Goal: Transaction & Acquisition: Purchase product/service

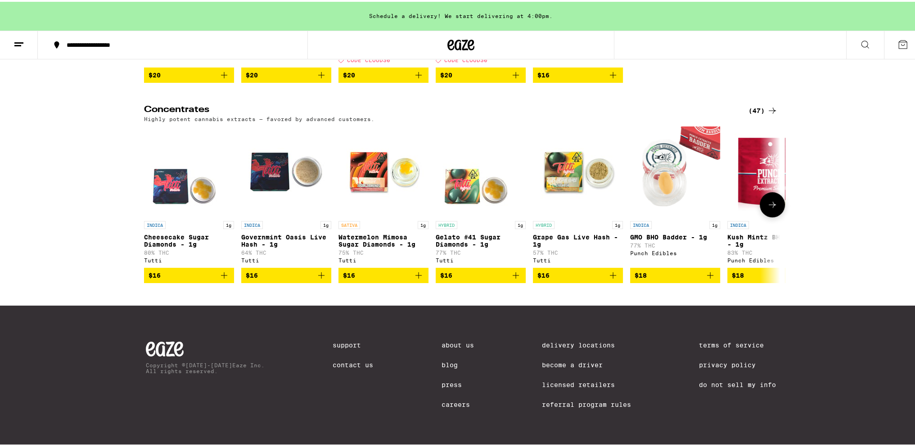
scroll to position [274, 0]
click at [221, 271] on icon "Add to bag" at bounding box center [224, 273] width 11 height 11
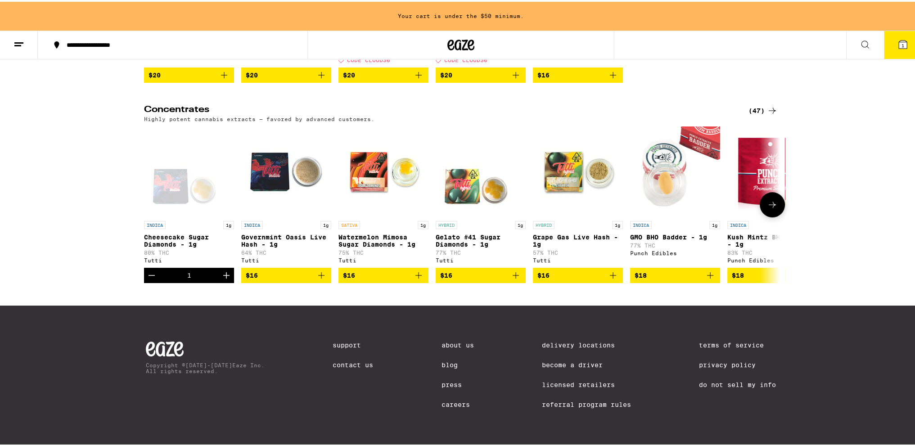
click at [767, 199] on icon at bounding box center [772, 202] width 11 height 11
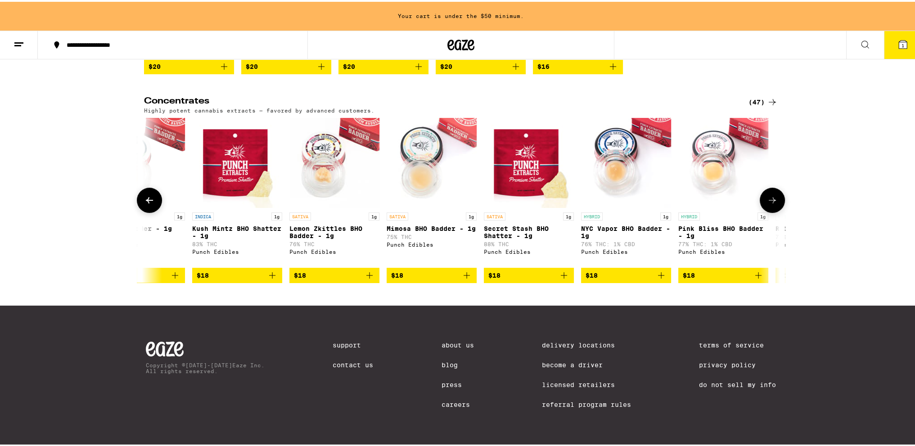
scroll to position [0, 535]
click at [767, 199] on icon at bounding box center [772, 198] width 11 height 11
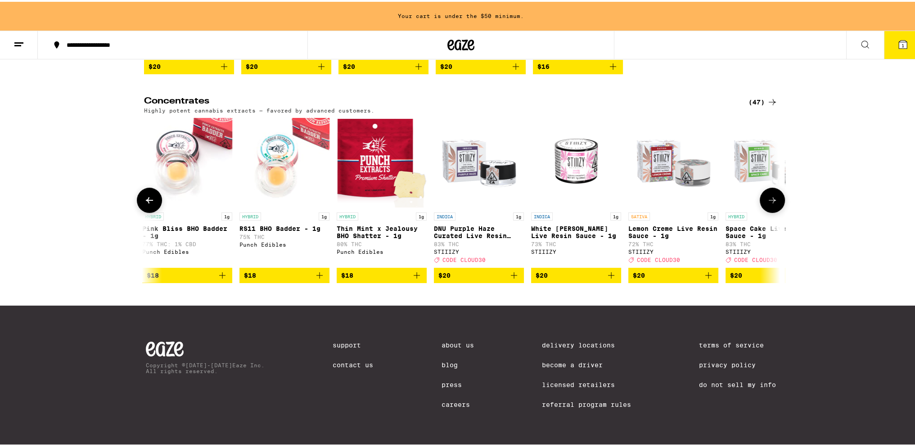
scroll to position [0, 1071]
click at [511, 278] on icon "Add to bag" at bounding box center [513, 273] width 11 height 11
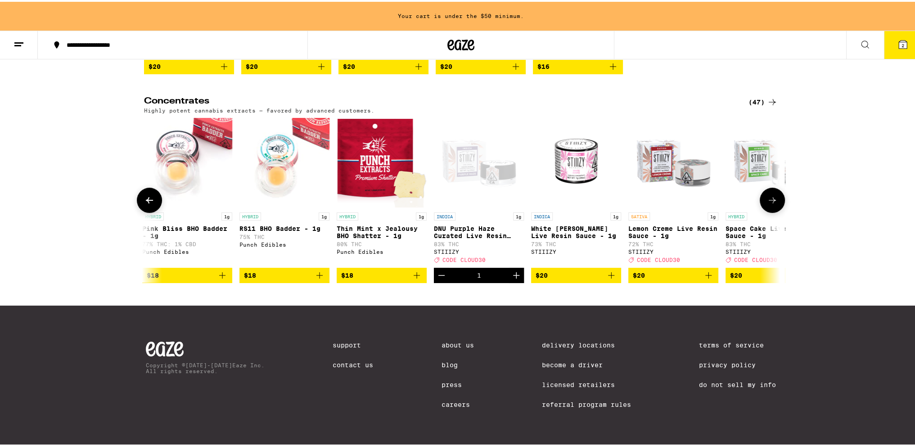
click at [705, 277] on icon "Add to bag" at bounding box center [708, 273] width 6 height 6
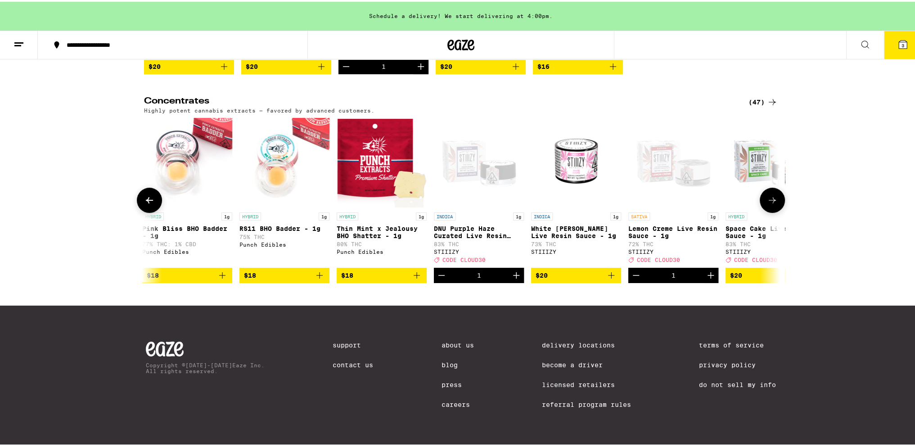
click at [758, 278] on span "$20" at bounding box center [770, 273] width 81 height 11
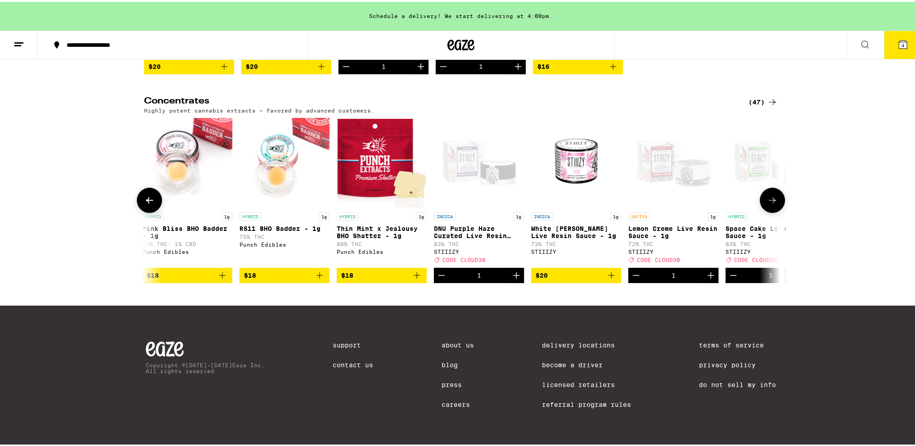
click at [770, 202] on icon at bounding box center [771, 198] width 7 height 6
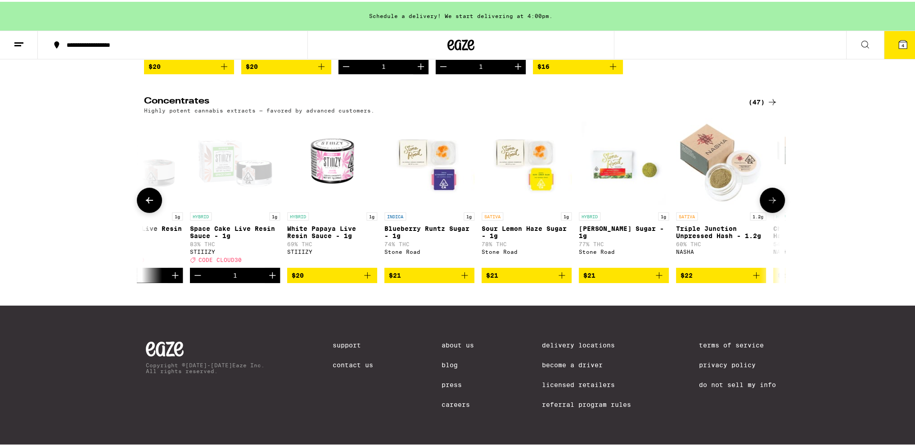
scroll to position [0, 1606]
click at [776, 204] on button at bounding box center [771, 198] width 25 height 25
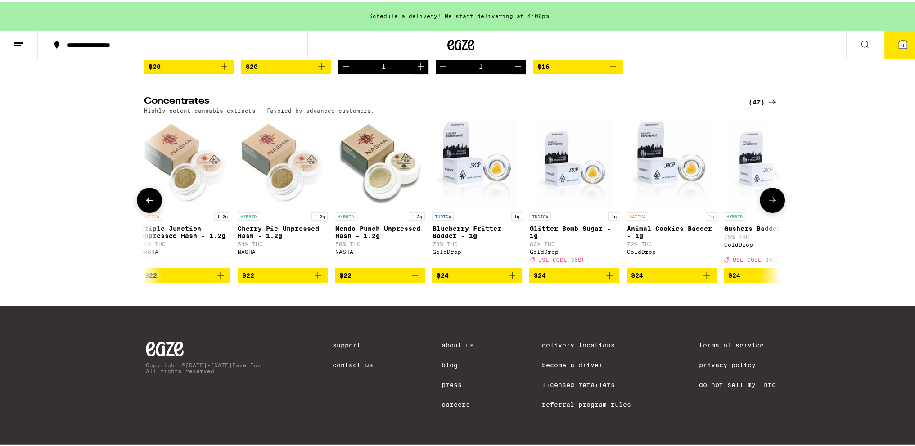
scroll to position [0, 2142]
click at [603, 279] on icon "Add to bag" at bounding box center [608, 273] width 11 height 11
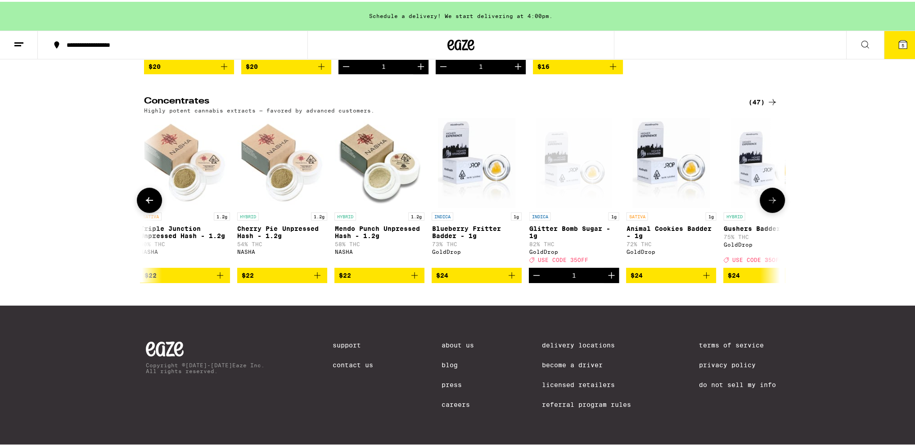
click at [744, 279] on span "$24" at bounding box center [767, 273] width 81 height 11
click at [771, 204] on icon at bounding box center [772, 198] width 11 height 11
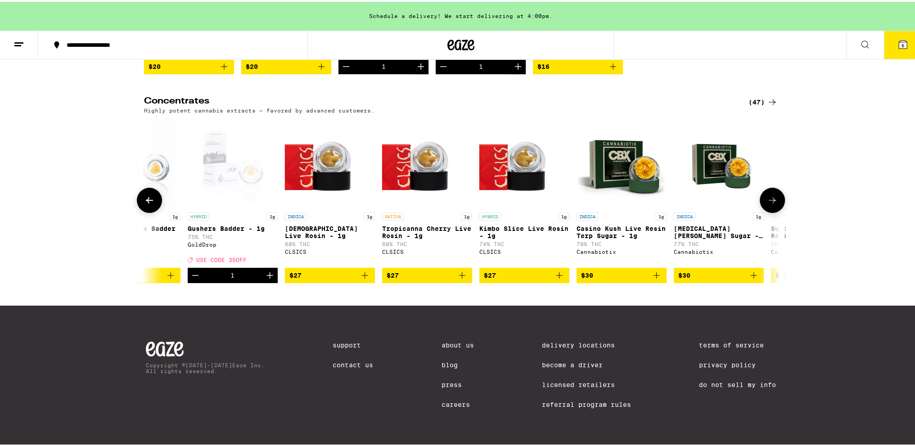
scroll to position [0, 2677]
click at [146, 203] on icon at bounding box center [149, 198] width 11 height 11
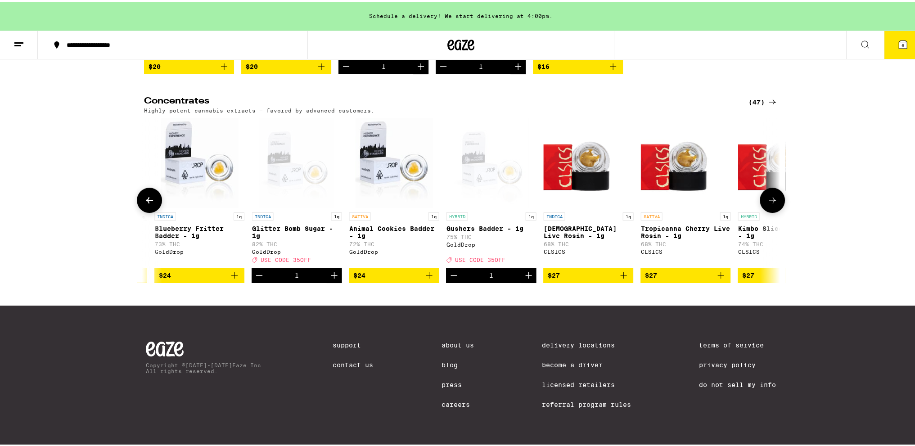
click at [146, 203] on icon at bounding box center [149, 198] width 11 height 11
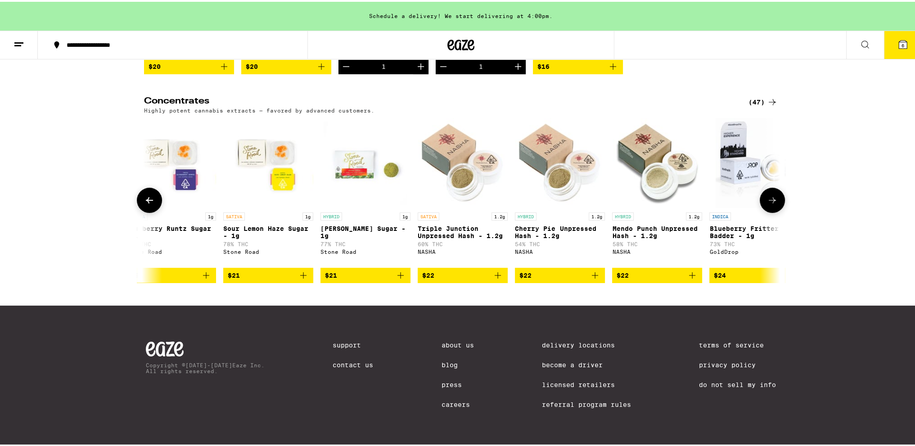
click at [146, 203] on icon at bounding box center [149, 198] width 11 height 11
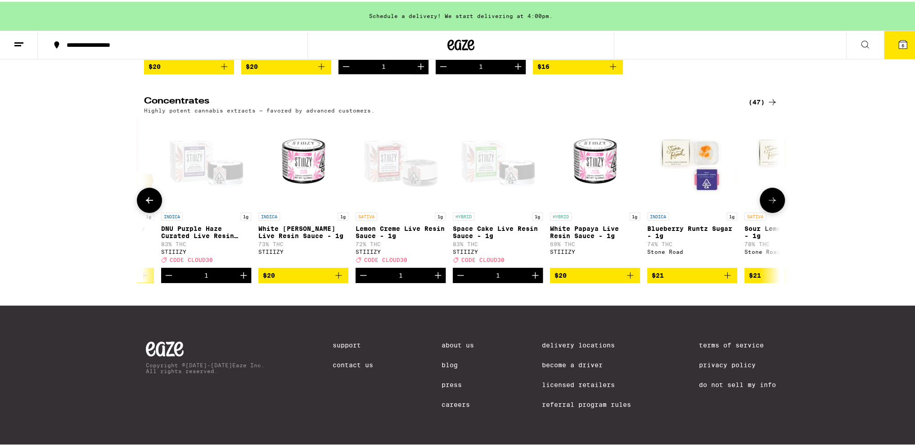
scroll to position [0, 1329]
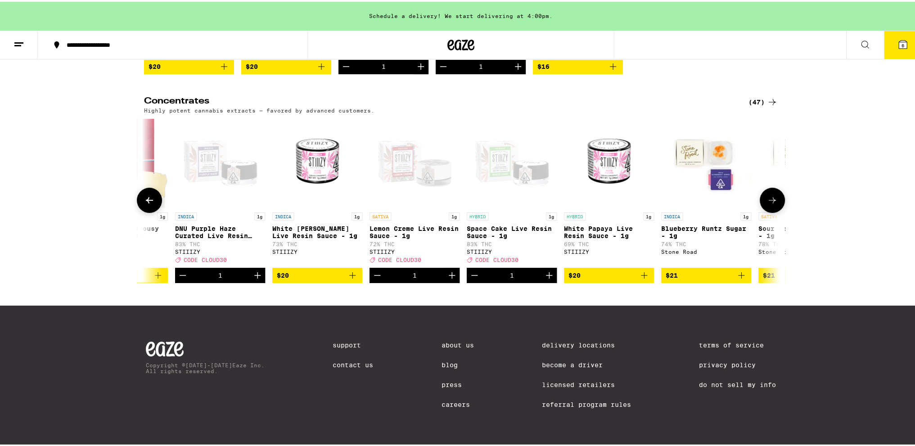
click at [767, 204] on icon at bounding box center [772, 198] width 11 height 11
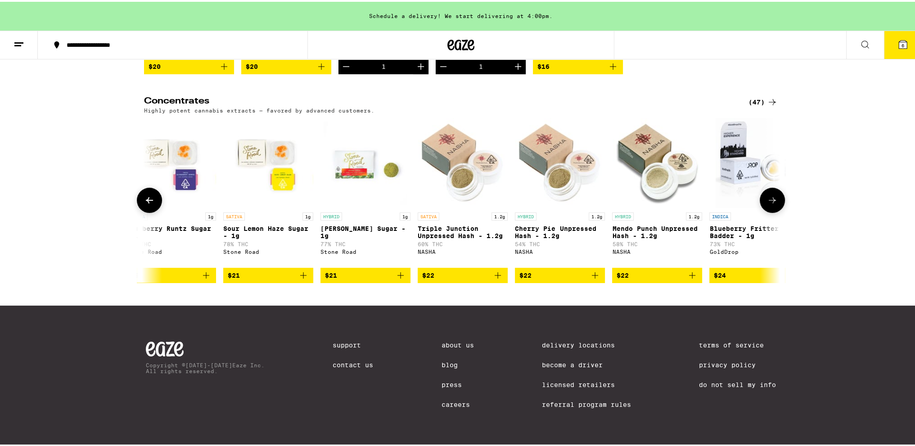
click at [767, 204] on icon at bounding box center [772, 198] width 11 height 11
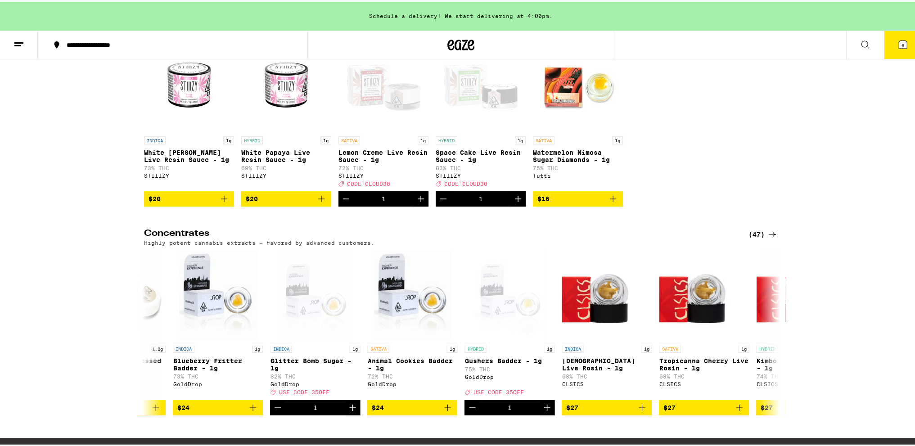
scroll to position [0, 0]
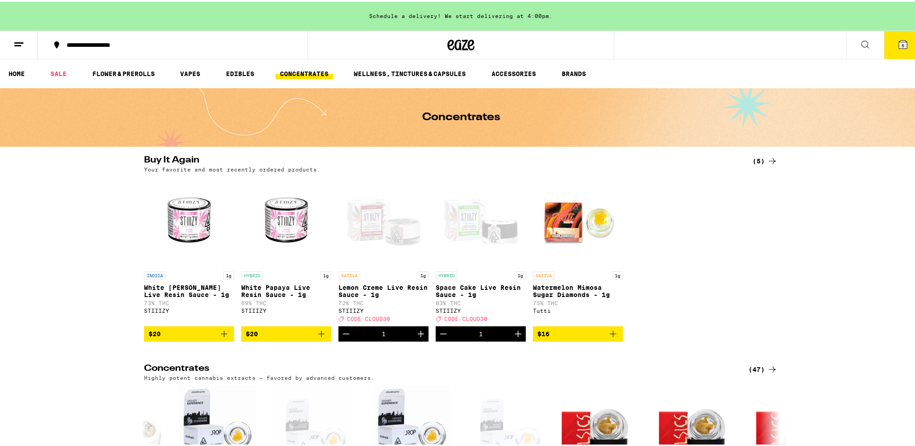
click at [889, 53] on button "6" at bounding box center [902, 43] width 38 height 28
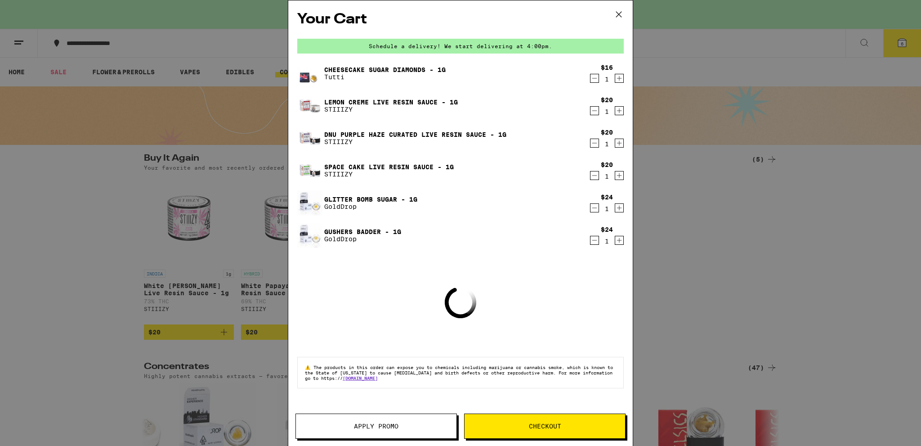
click at [404, 425] on span "Apply Promo" at bounding box center [376, 426] width 161 height 6
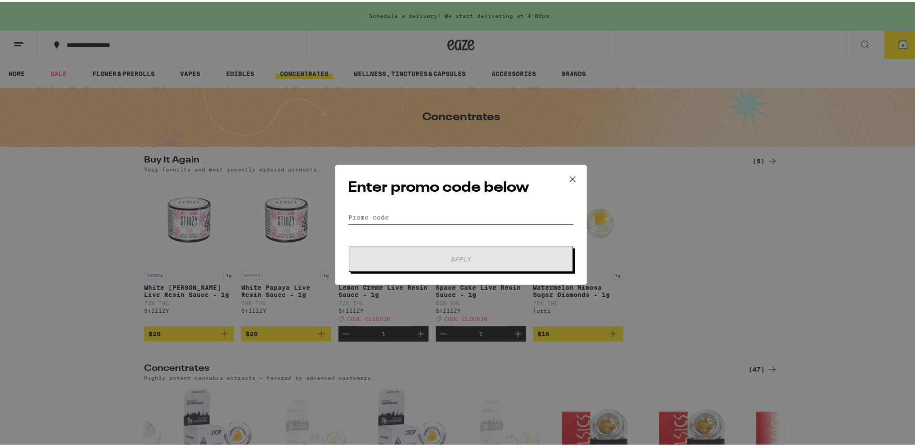
click at [408, 220] on input "Promo Code" at bounding box center [461, 215] width 226 height 13
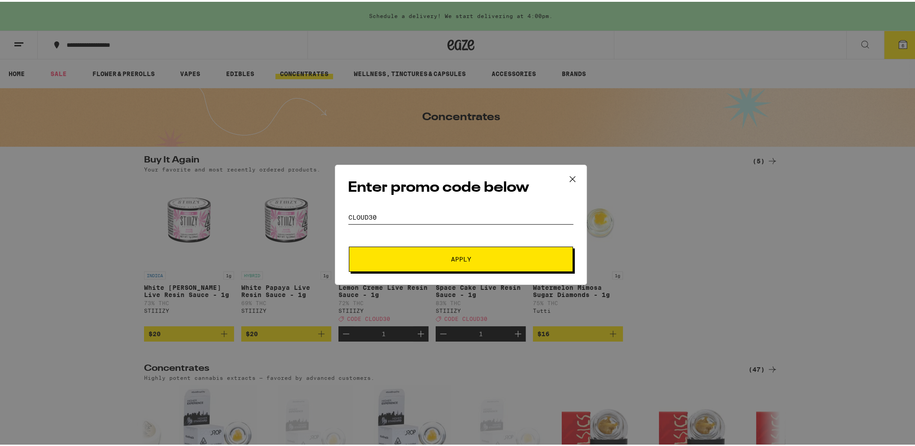
type input "cloud30"
click at [433, 252] on button "Apply" at bounding box center [461, 257] width 224 height 25
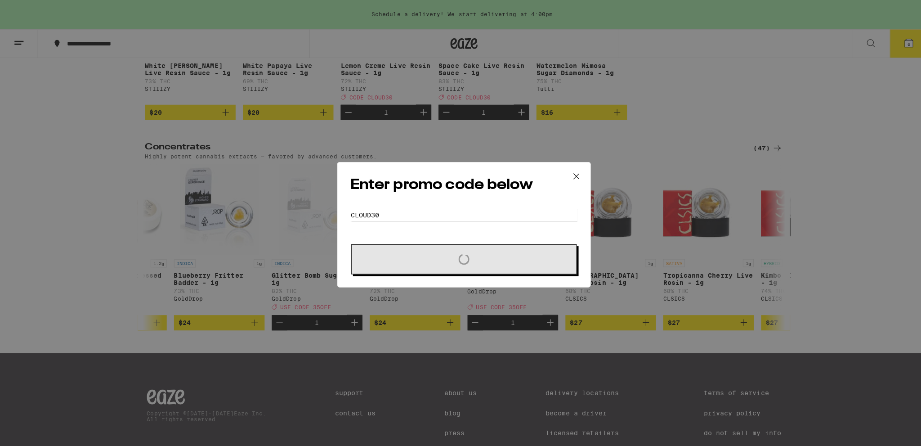
scroll to position [148, 0]
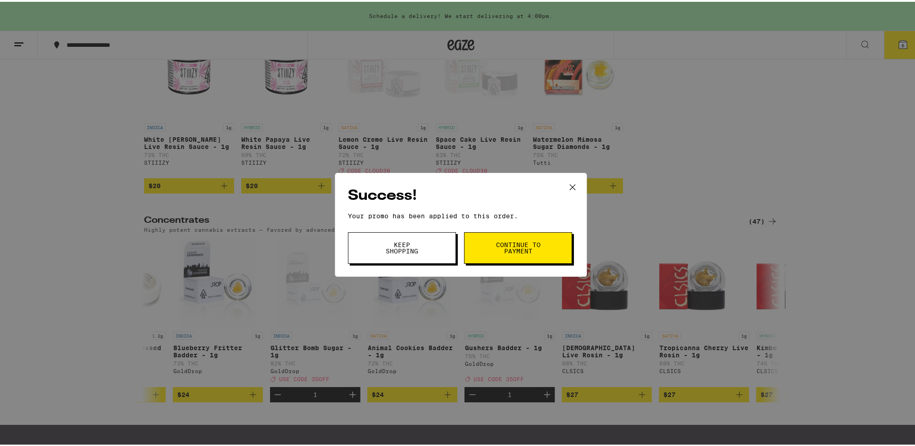
click at [411, 246] on span "Keep Shopping" at bounding box center [402, 246] width 46 height 13
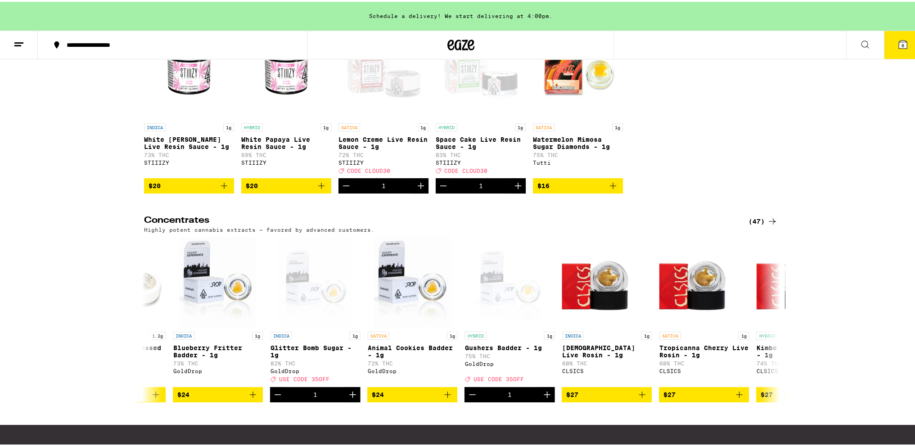
click at [898, 41] on icon at bounding box center [902, 43] width 8 height 8
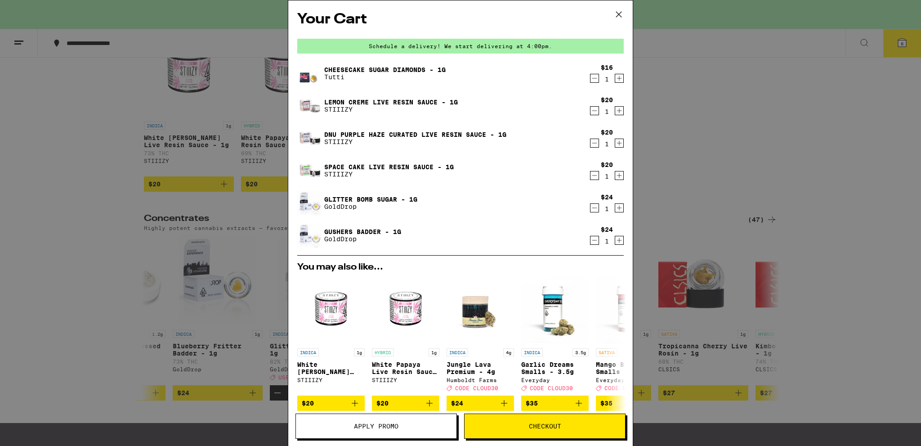
click at [509, 427] on span "Checkout" at bounding box center [545, 426] width 161 height 6
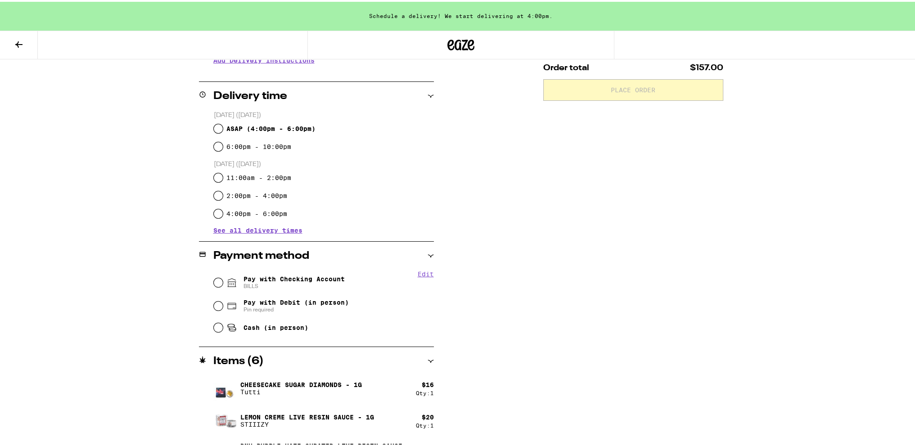
scroll to position [6, 0]
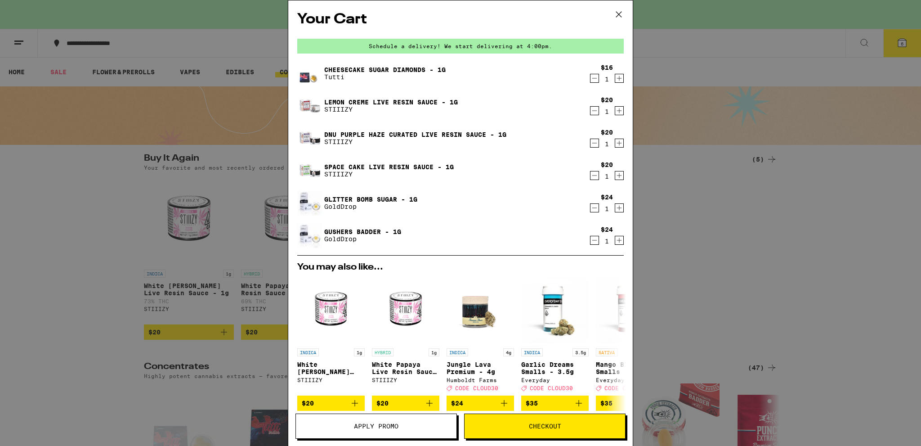
click at [591, 242] on icon "Decrement" at bounding box center [595, 240] width 8 height 11
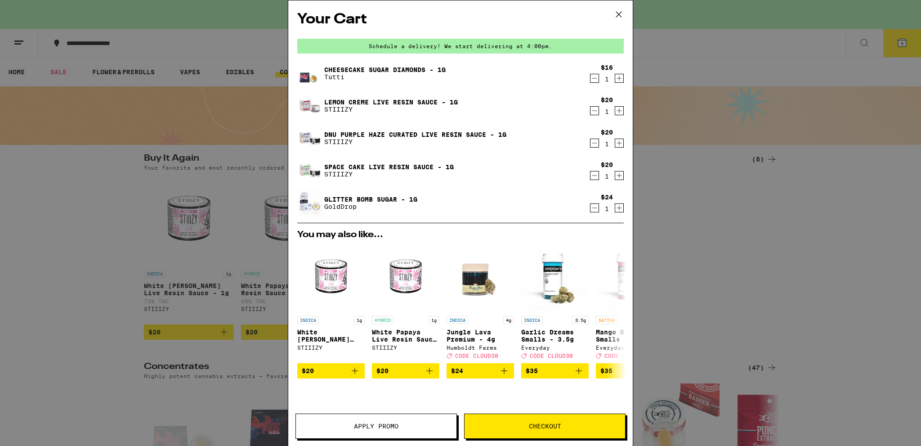
click at [591, 207] on icon "Decrement" at bounding box center [595, 207] width 8 height 11
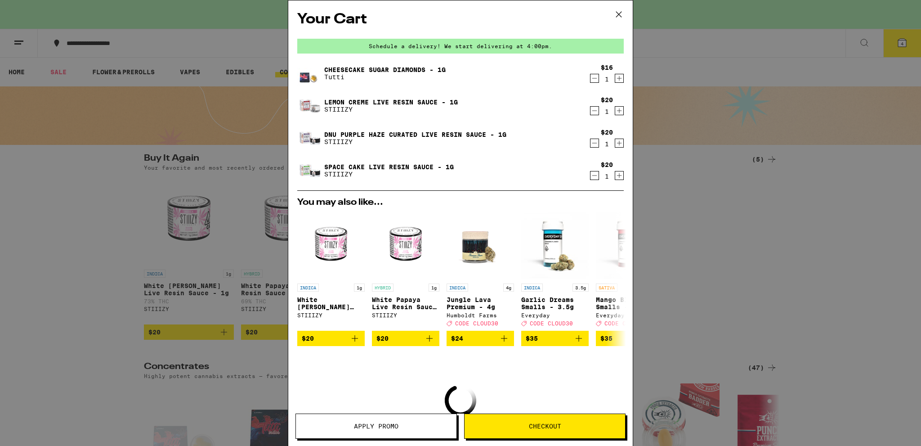
click at [615, 179] on icon "Increment" at bounding box center [619, 175] width 8 height 11
click at [615, 143] on icon "Increment" at bounding box center [619, 143] width 8 height 11
click at [615, 110] on icon "Increment" at bounding box center [619, 110] width 8 height 11
click at [615, 77] on icon "Increment" at bounding box center [619, 78] width 8 height 11
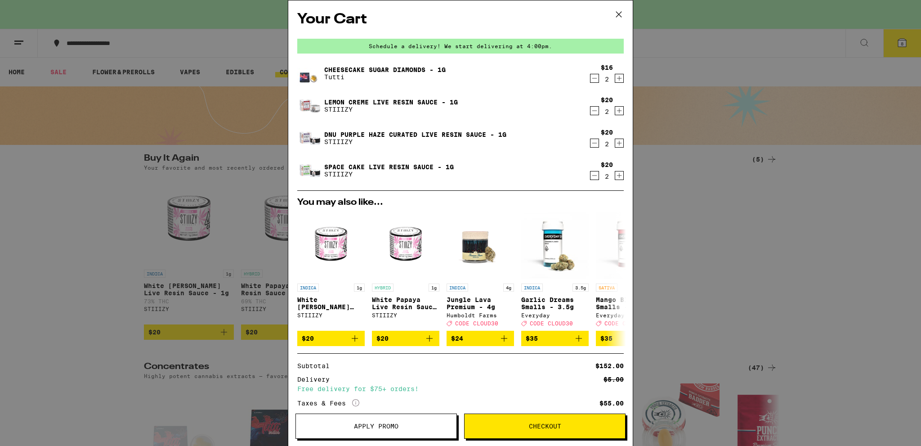
click at [557, 426] on span "Checkout" at bounding box center [545, 426] width 32 height 6
click at [591, 77] on icon "Decrement" at bounding box center [595, 78] width 8 height 11
click at [531, 425] on span "Checkout" at bounding box center [545, 426] width 32 height 6
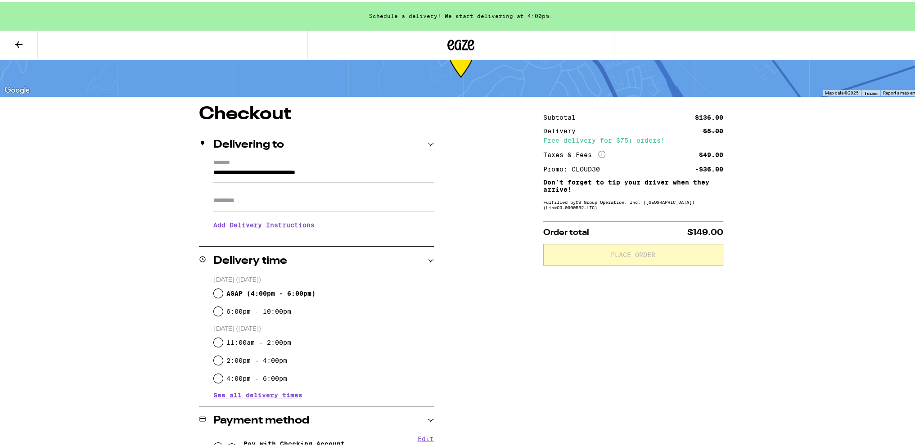
scroll to position [180, 0]
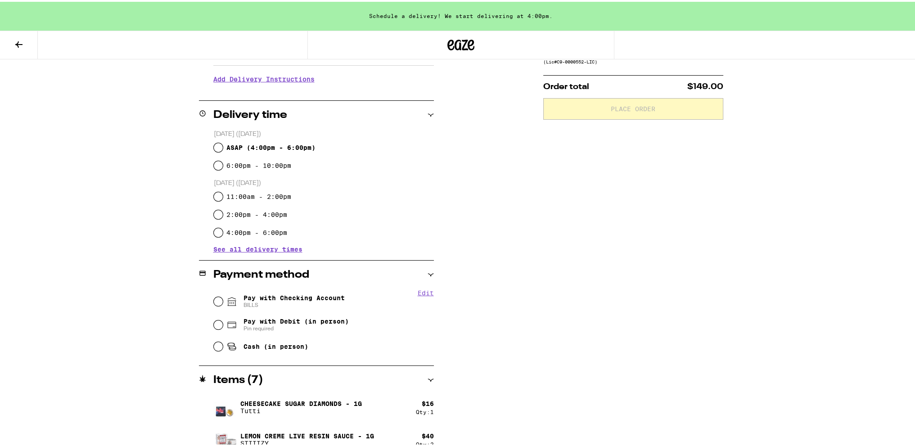
click at [261, 146] on span "ASAP ( 4:00pm - 6:00pm )" at bounding box center [270, 145] width 89 height 7
click at [223, 146] on input "ASAP ( 4:00pm - 6:00pm )" at bounding box center [218, 145] width 9 height 9
radio input "true"
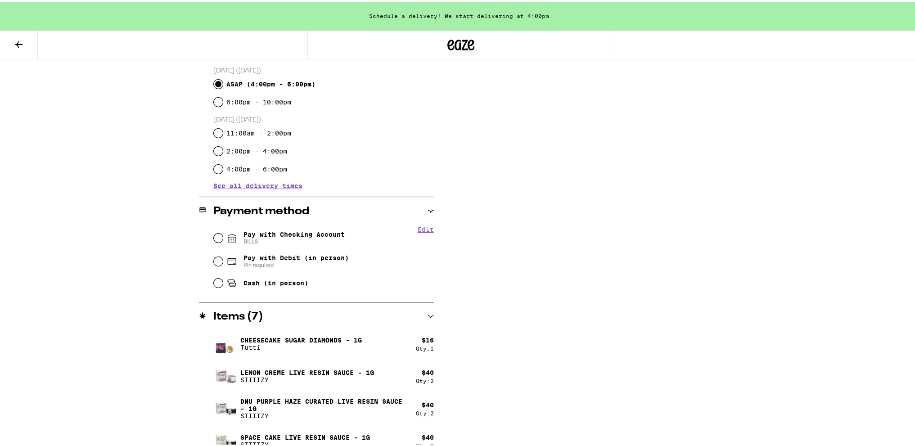
scroll to position [256, 0]
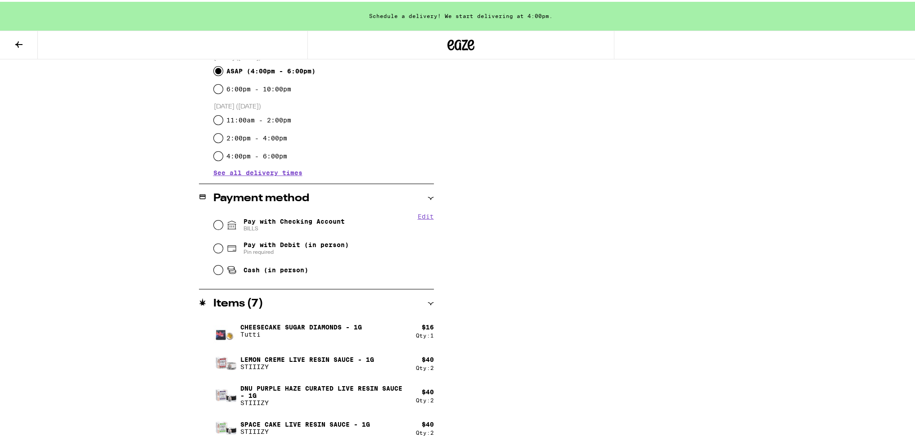
click at [280, 222] on span "Pay with Checking Account BILLS" at bounding box center [293, 223] width 101 height 14
click at [223, 222] on input "Pay with Checking Account BILLS" at bounding box center [218, 223] width 9 height 9
radio input "true"
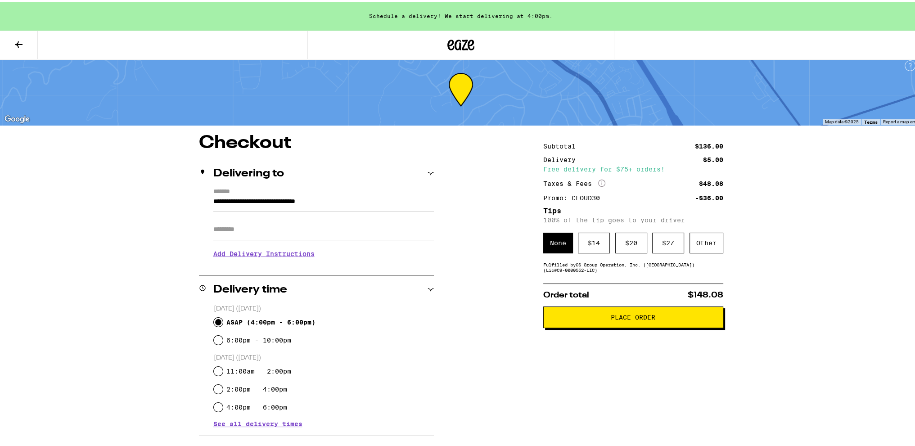
scroll to position [0, 0]
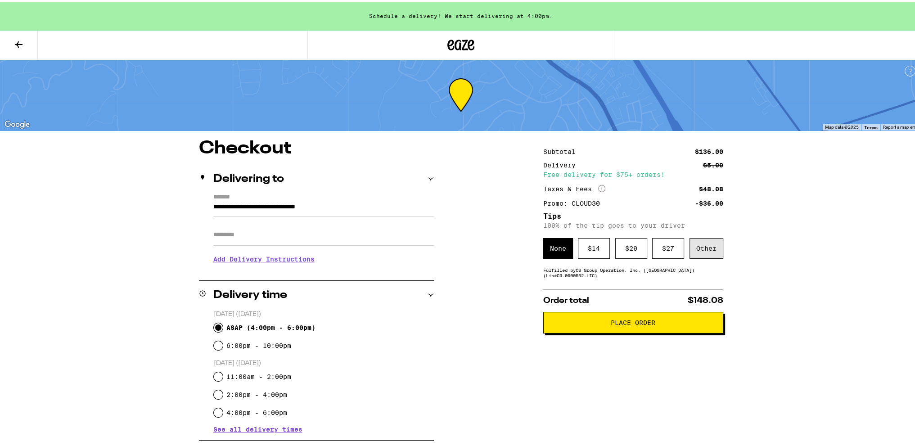
click at [706, 252] on div "Other" at bounding box center [706, 246] width 34 height 21
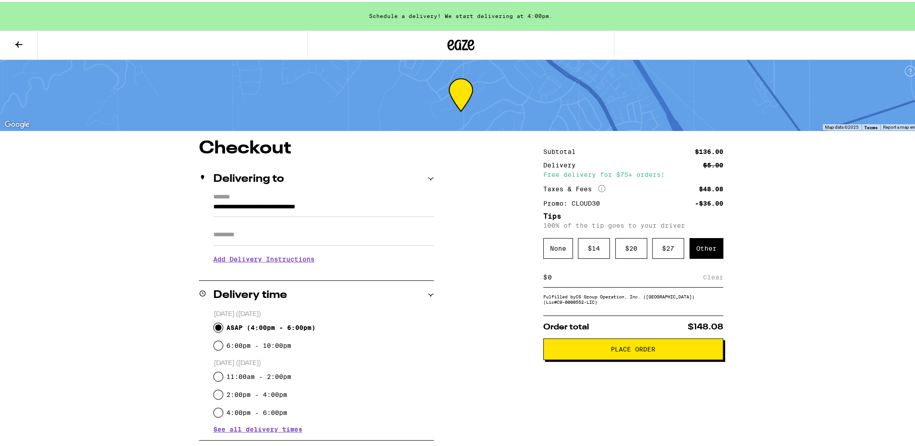
click at [568, 274] on input at bounding box center [625, 275] width 156 height 8
type input "10"
click at [707, 277] on div "Save" at bounding box center [715, 275] width 16 height 20
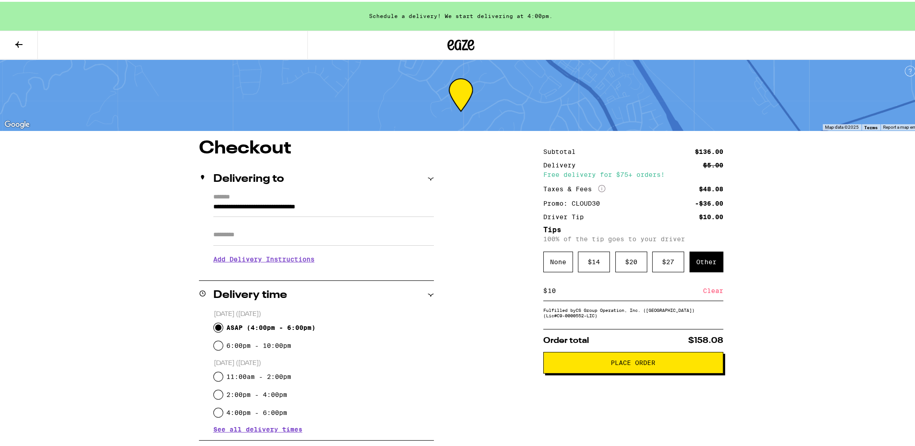
click at [633, 368] on button "Place Order" at bounding box center [633, 361] width 180 height 22
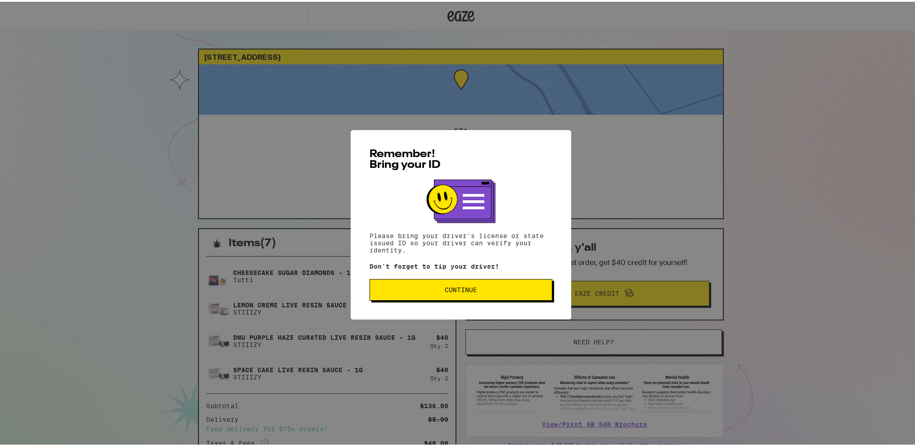
click at [465, 289] on span "Continue" at bounding box center [460, 288] width 32 height 6
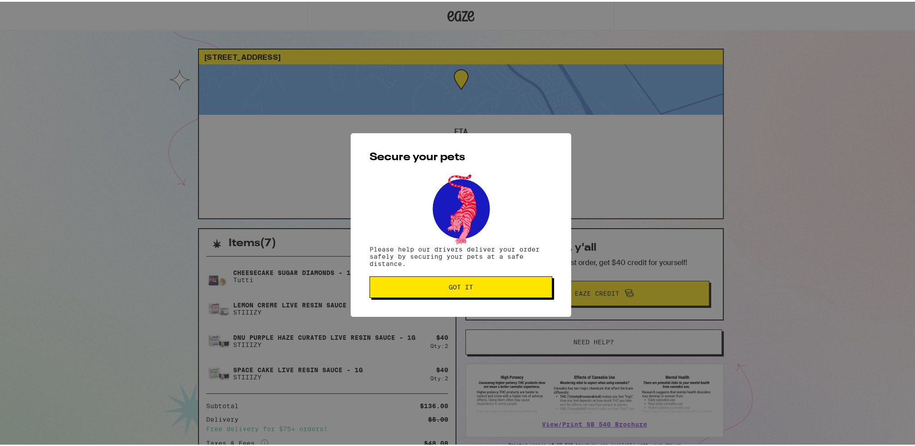
click at [465, 282] on span "Got it" at bounding box center [460, 285] width 24 height 6
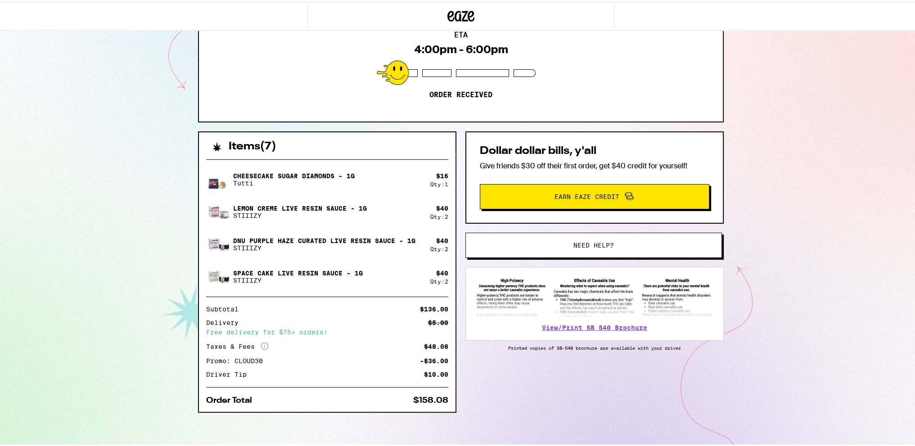
scroll to position [97, 0]
